Goal: Task Accomplishment & Management: Use online tool/utility

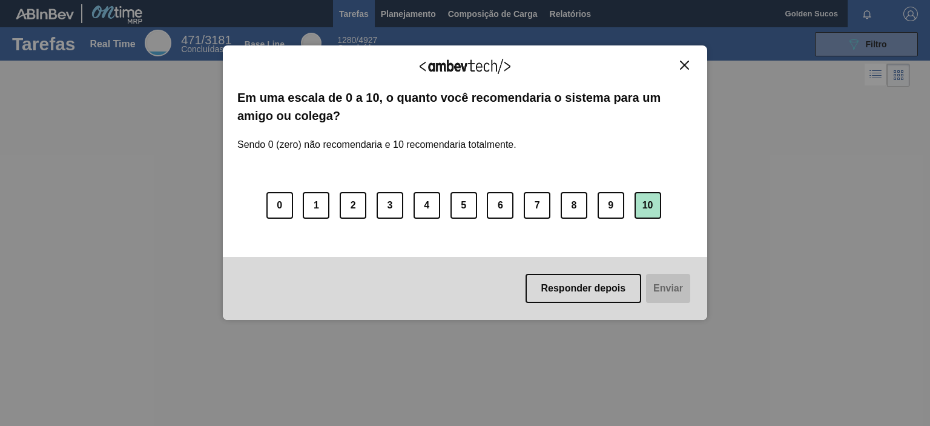
click at [647, 198] on button "10" at bounding box center [647, 205] width 27 height 27
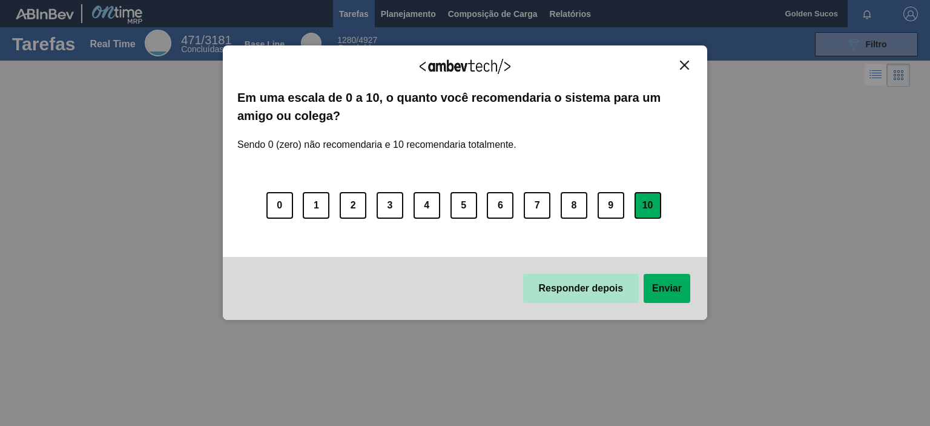
click at [584, 299] on button "Responder depois" at bounding box center [581, 288] width 116 height 29
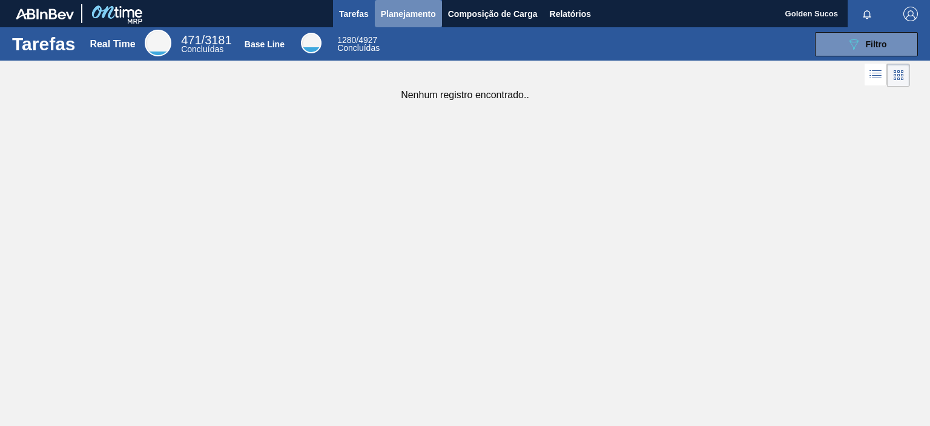
click at [412, 18] on span "Planejamento" at bounding box center [408, 14] width 55 height 15
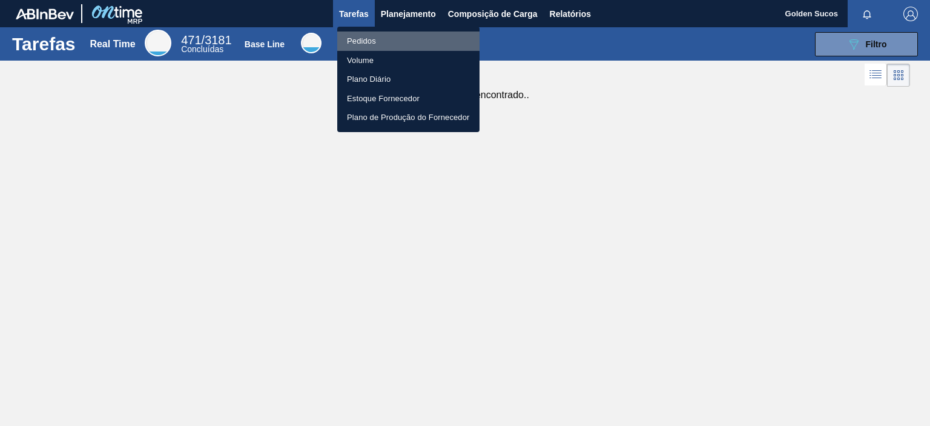
click at [378, 40] on li "Pedidos" at bounding box center [408, 40] width 142 height 19
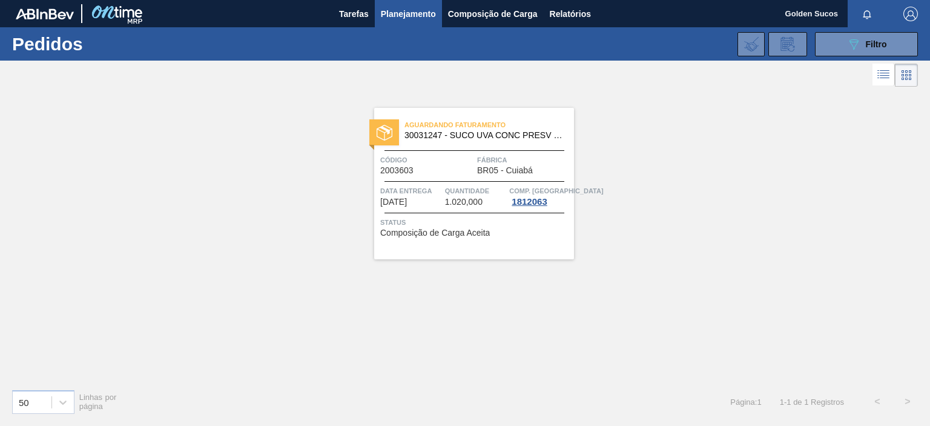
click at [450, 177] on div "Aguardando Faturamento 30031247 - SUCO UVA CONC PRESV 255KG Código 2003603 Fábr…" at bounding box center [474, 183] width 200 height 151
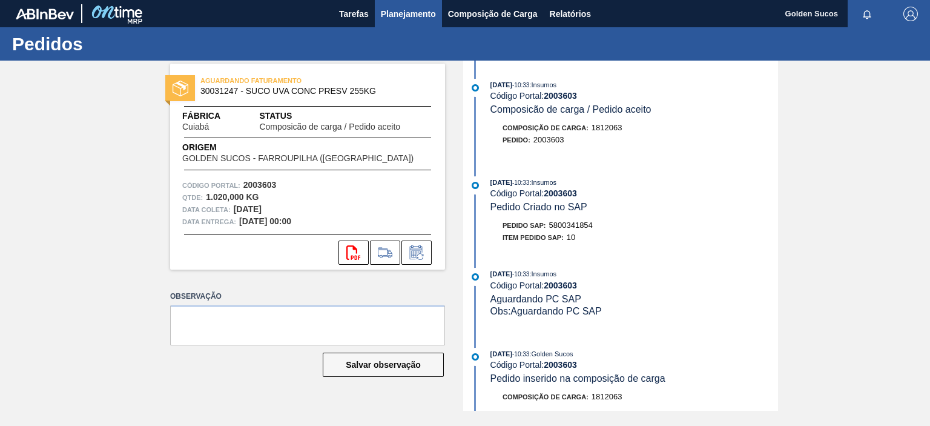
click at [411, 9] on span "Planejamento" at bounding box center [408, 14] width 55 height 15
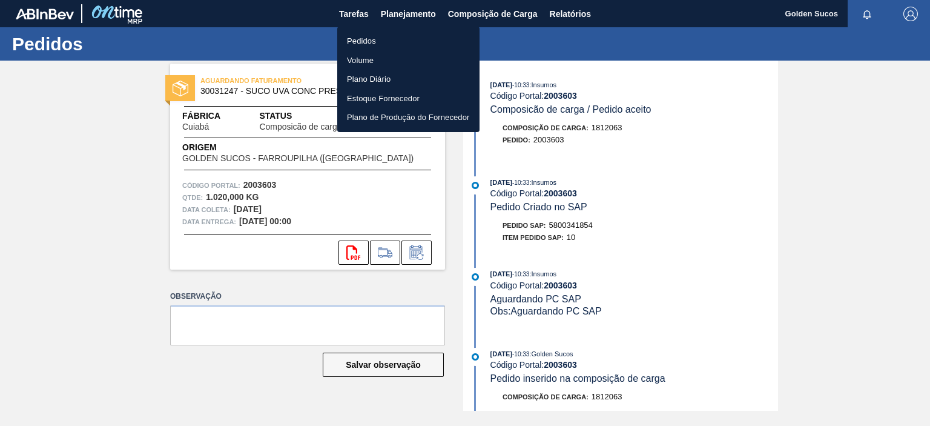
click at [361, 43] on li "Pedidos" at bounding box center [408, 40] width 142 height 19
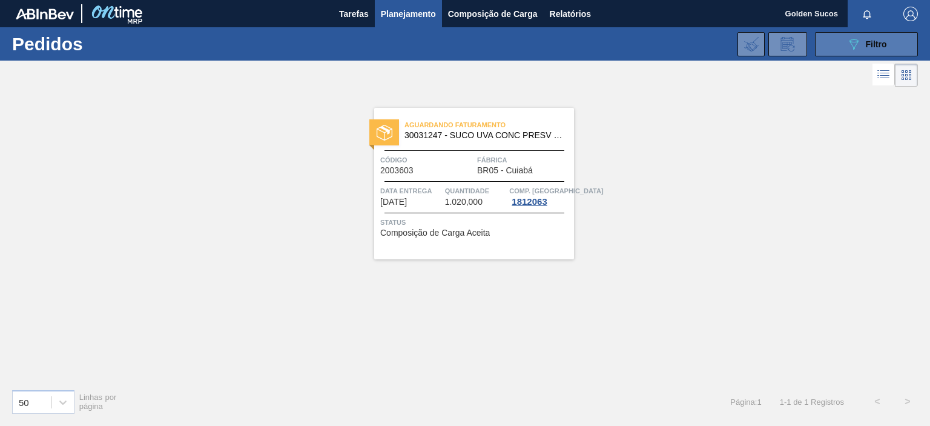
click at [871, 41] on span "Filtro" at bounding box center [876, 44] width 21 height 10
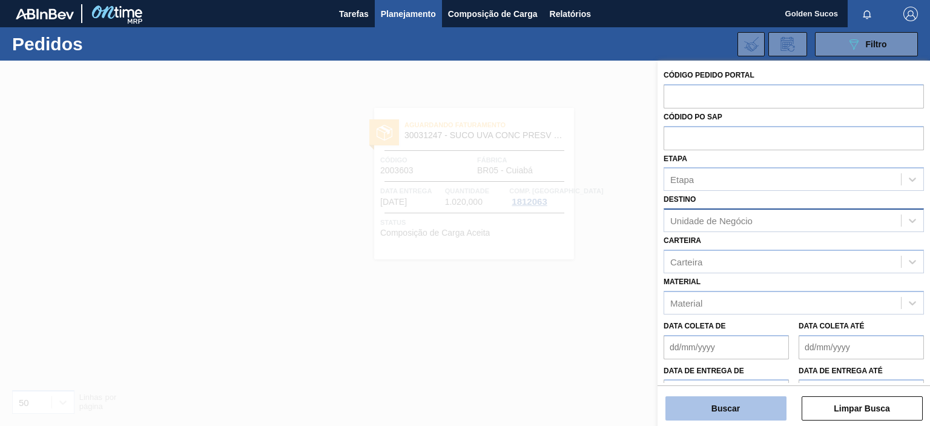
click at [745, 407] on button "Buscar" at bounding box center [725, 408] width 121 height 24
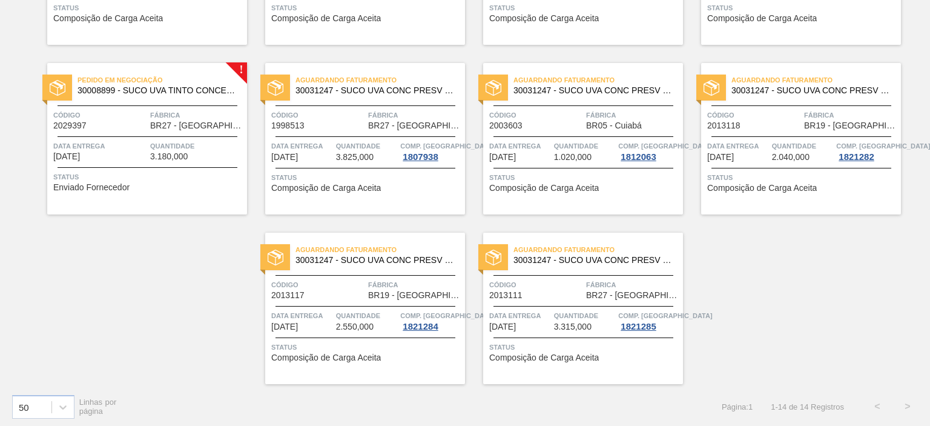
scroll to position [386, 0]
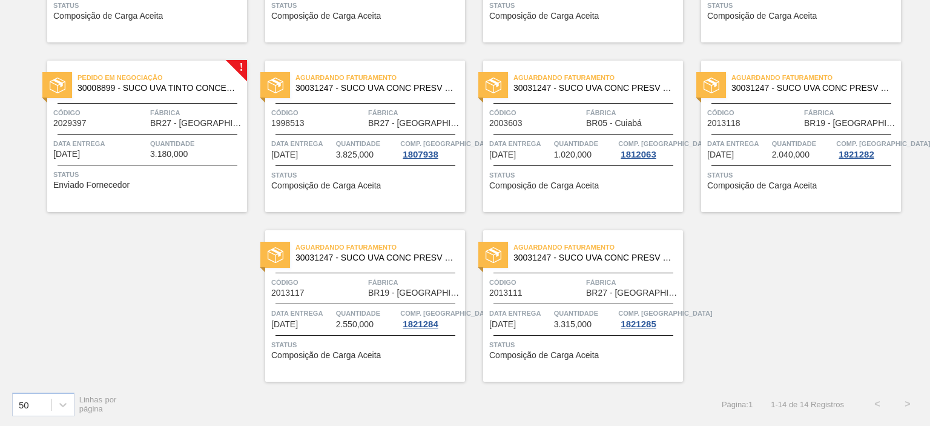
click at [211, 108] on span "Fábrica" at bounding box center [197, 113] width 94 height 12
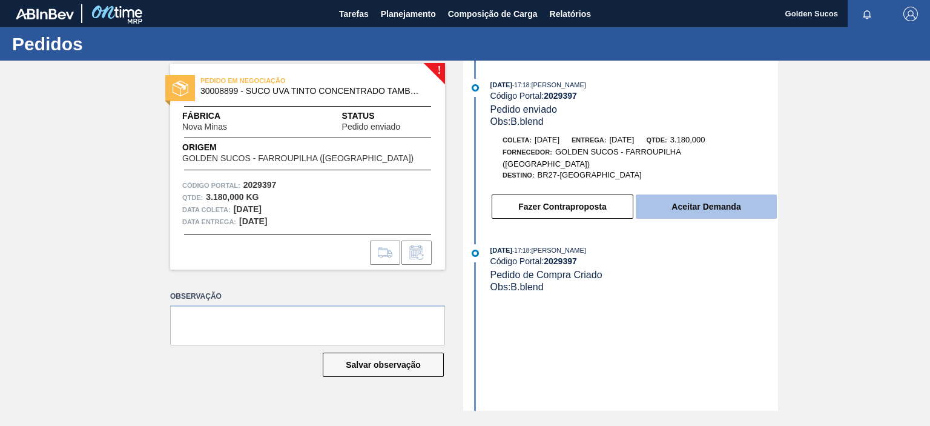
click at [695, 199] on button "Aceitar Demanda" at bounding box center [706, 206] width 141 height 24
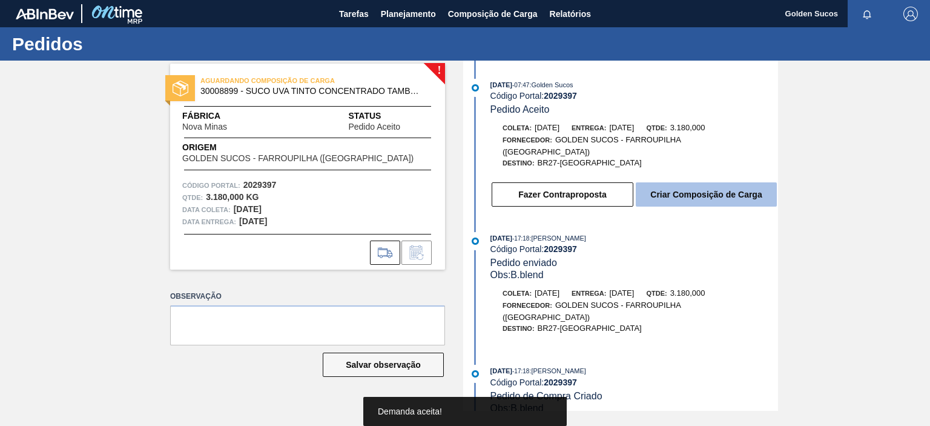
click at [688, 193] on button "Criar Composição de Carga" at bounding box center [706, 194] width 141 height 24
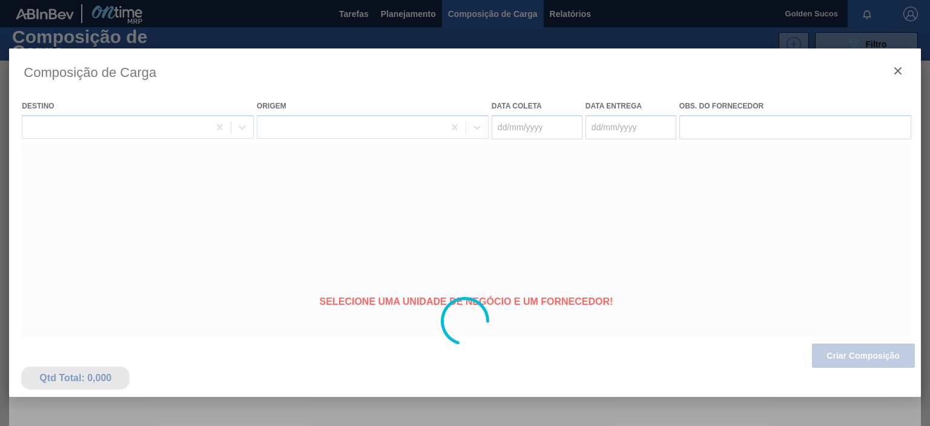
type coleta "[DATE]"
type entrega "[DATE]"
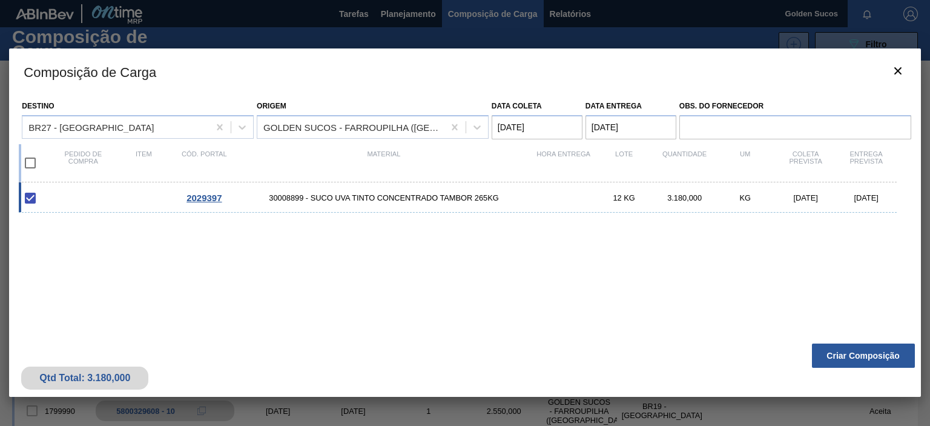
click at [27, 162] on input "checkbox" at bounding box center [30, 162] width 25 height 25
checkbox input "true"
click at [844, 360] on button "Criar Composição" at bounding box center [863, 355] width 103 height 24
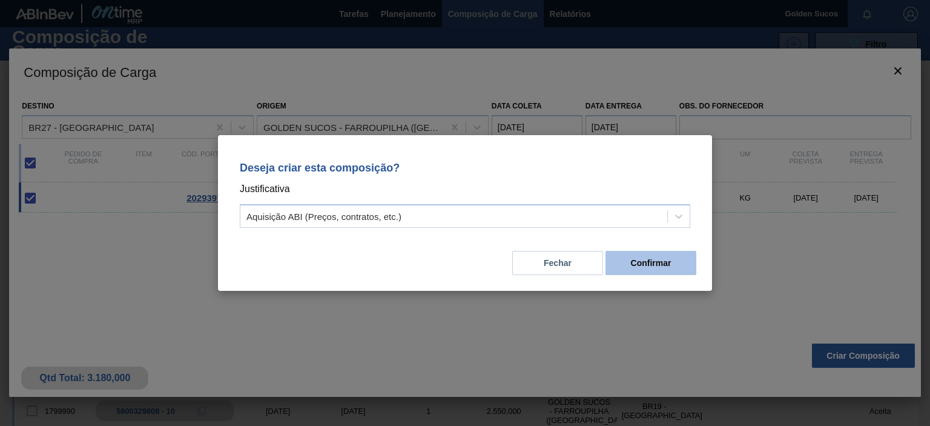
click at [646, 266] on button "Confirmar" at bounding box center [650, 263] width 91 height 24
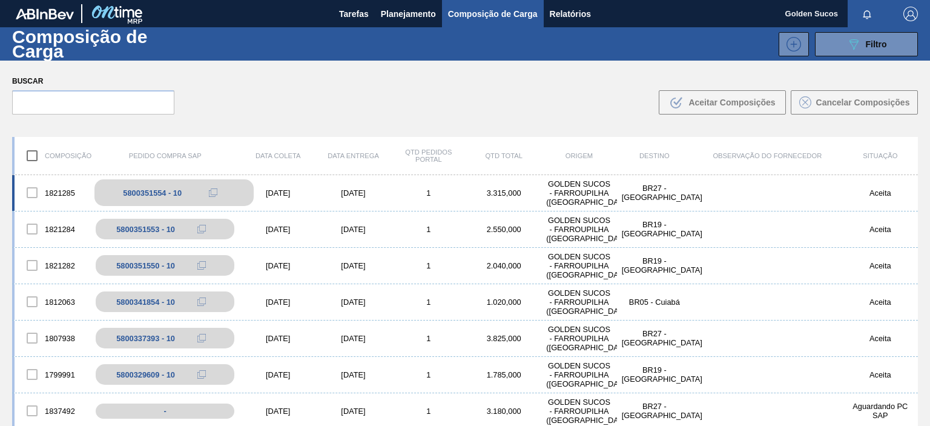
click at [154, 194] on div "5800351554 - 10" at bounding box center [152, 192] width 59 height 9
click at [209, 193] on icon at bounding box center [213, 192] width 8 height 8
click at [31, 190] on div at bounding box center [31, 192] width 25 height 25
click at [27, 193] on div at bounding box center [31, 192] width 25 height 25
click at [213, 193] on icon at bounding box center [213, 192] width 8 height 8
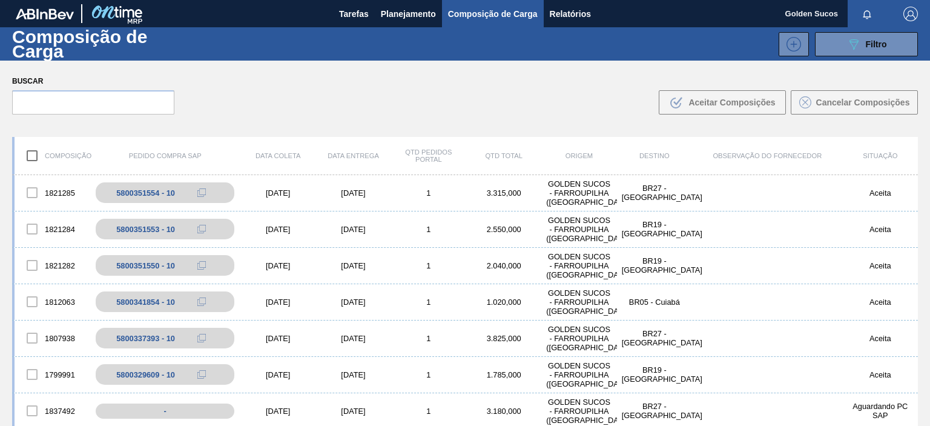
click at [480, 17] on span "Composição de Carga" at bounding box center [493, 14] width 90 height 15
click at [409, 16] on span "Planejamento" at bounding box center [408, 14] width 55 height 15
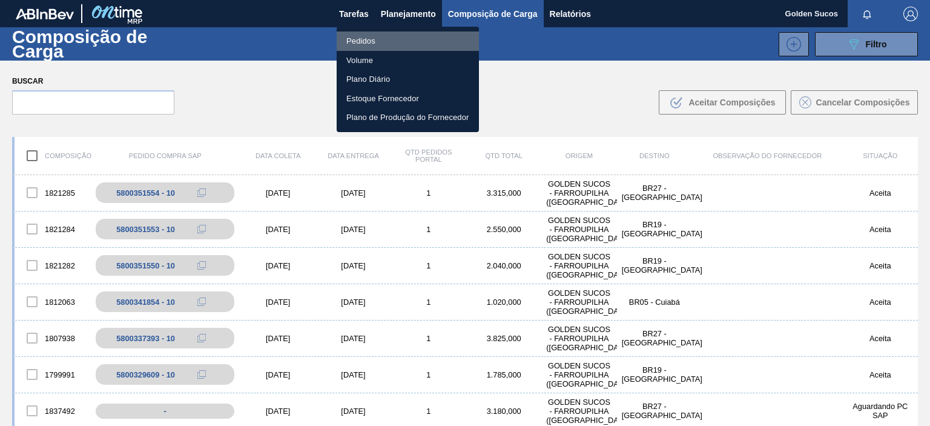
click at [354, 45] on li "Pedidos" at bounding box center [408, 40] width 142 height 19
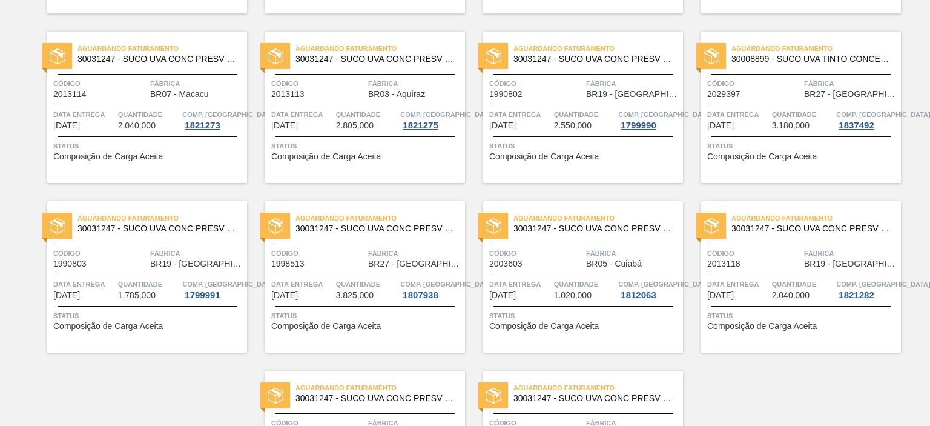
scroll to position [205, 0]
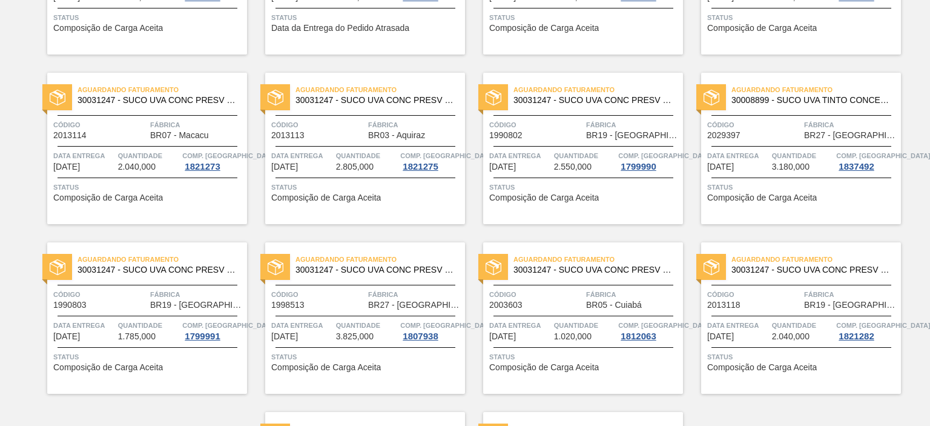
click at [815, 158] on span "Quantidade" at bounding box center [803, 156] width 62 height 12
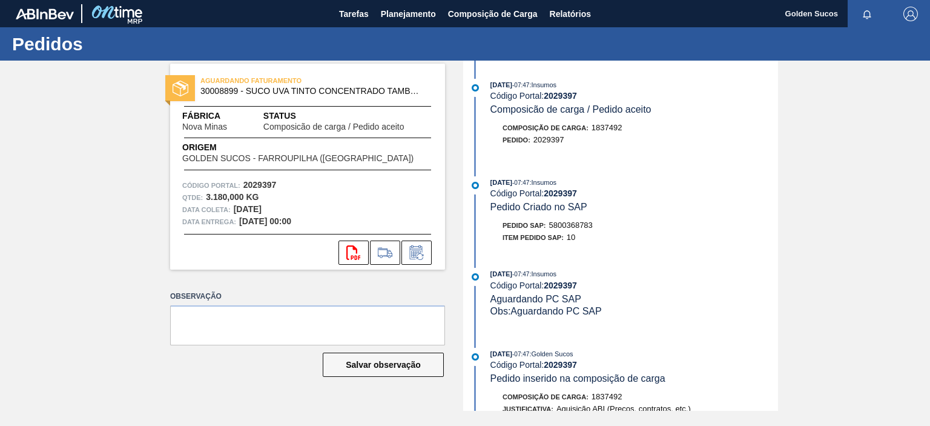
click at [48, 283] on div "AGUARDANDO FATURAMENTO 30008899 - SUCO UVA TINTO CONCENTRADO TAMBOR 265KG Fábri…" at bounding box center [465, 236] width 930 height 350
click at [18, 210] on div "AGUARDANDO FATURAMENTO 30008899 - SUCO UVA TINTO CONCENTRADO TAMBOR 265KG Fábri…" at bounding box center [465, 236] width 930 height 350
